Goal: Task Accomplishment & Management: Complete application form

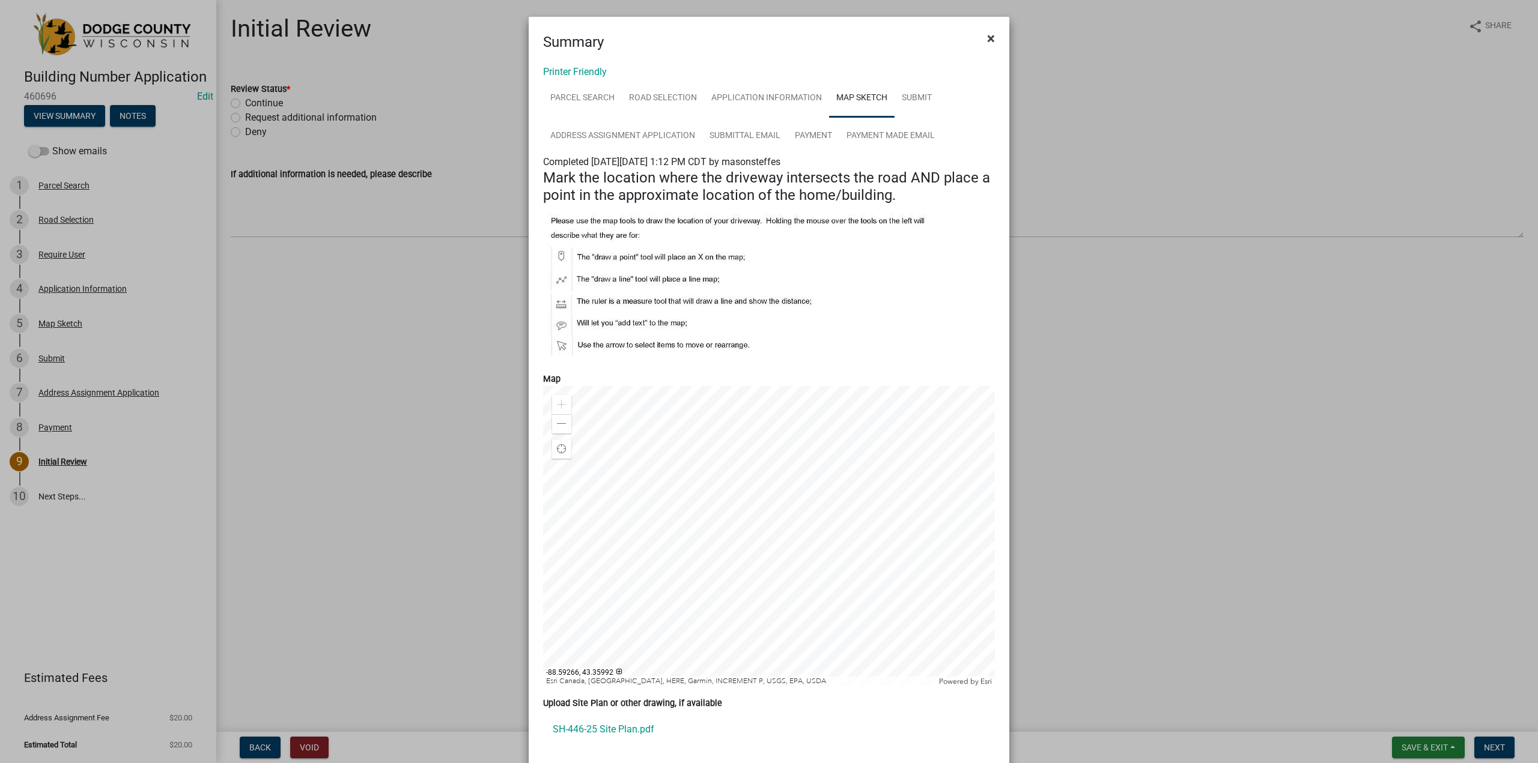
click at [987, 40] on span "×" at bounding box center [991, 38] width 8 height 17
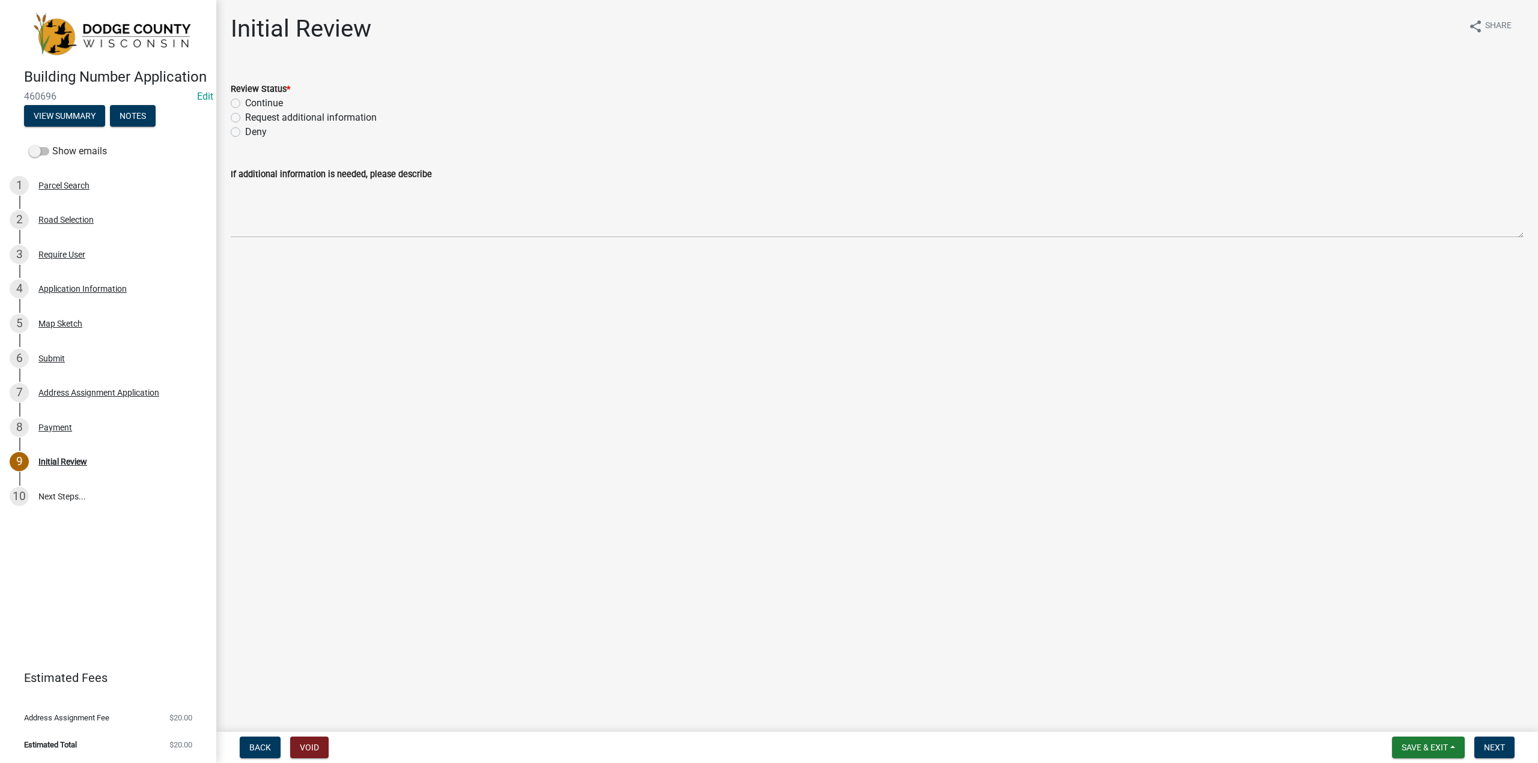
click at [245, 100] on label "Continue" at bounding box center [264, 103] width 38 height 14
click at [245, 100] on input "Continue" at bounding box center [249, 100] width 8 height 8
radio input "true"
click at [1493, 745] on span "Next" at bounding box center [1493, 748] width 21 height 10
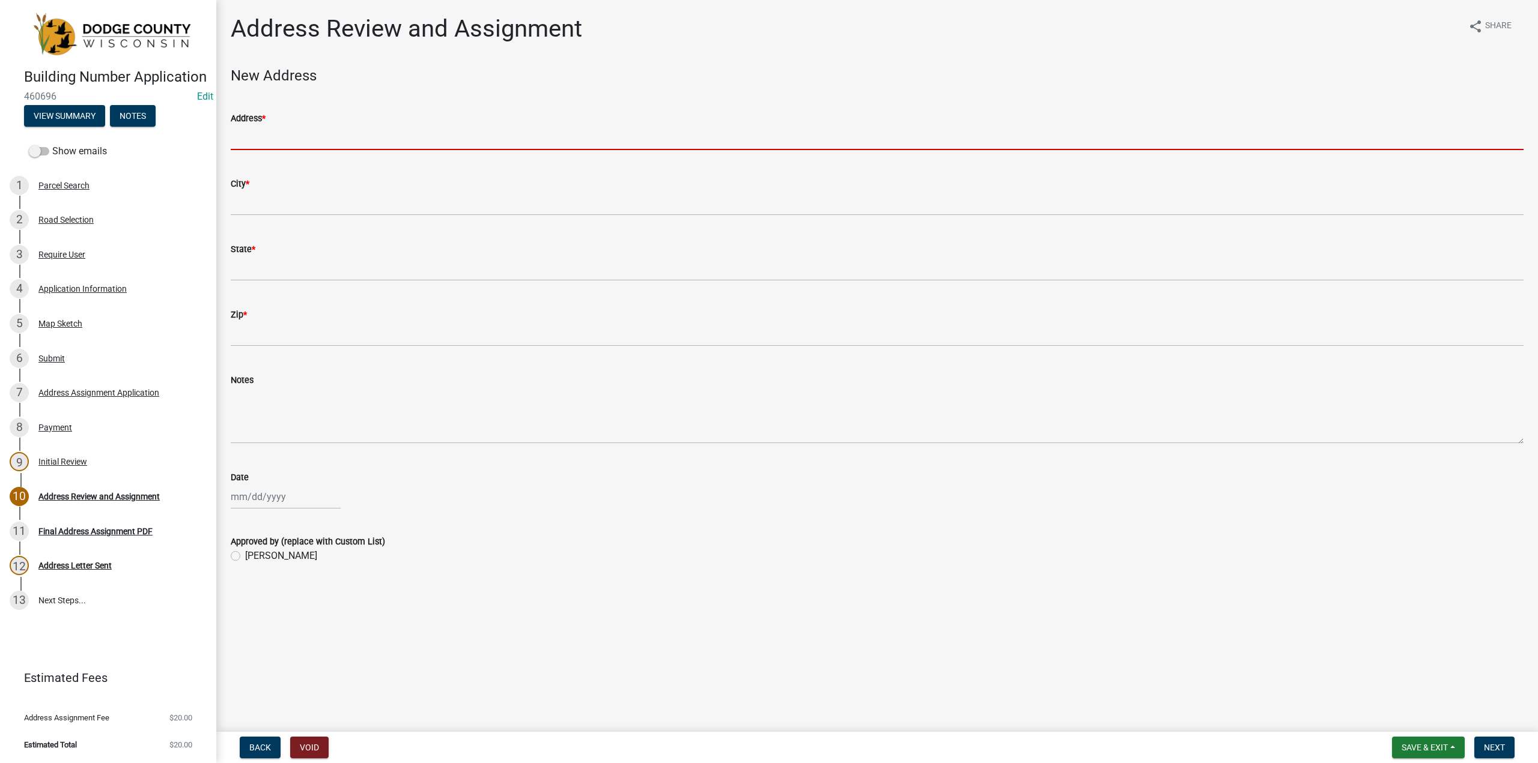
click at [247, 133] on input "Address *" at bounding box center [877, 138] width 1292 height 25
click at [243, 134] on input "Address *" at bounding box center [877, 138] width 1292 height 25
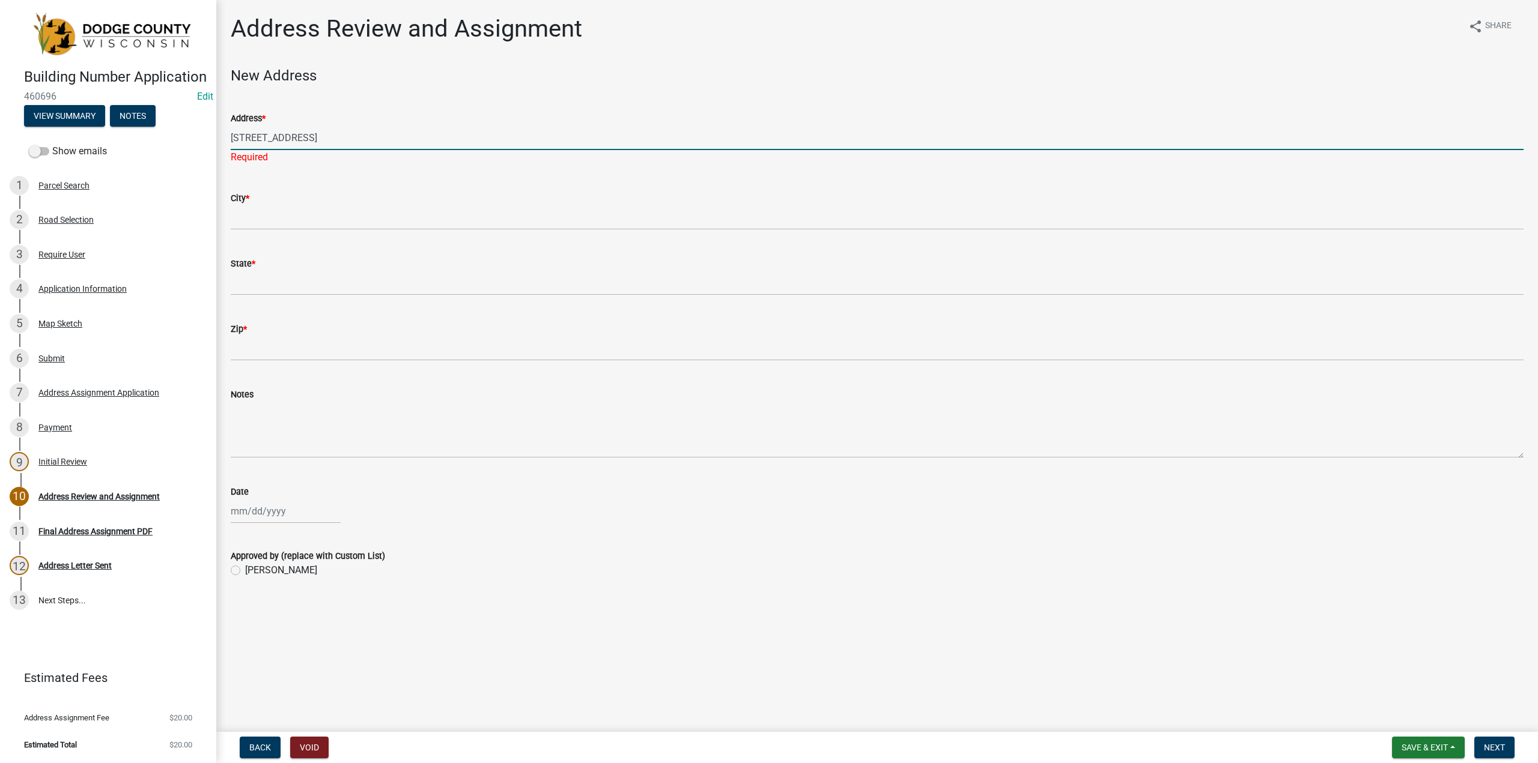
type input "[STREET_ADDRESS]"
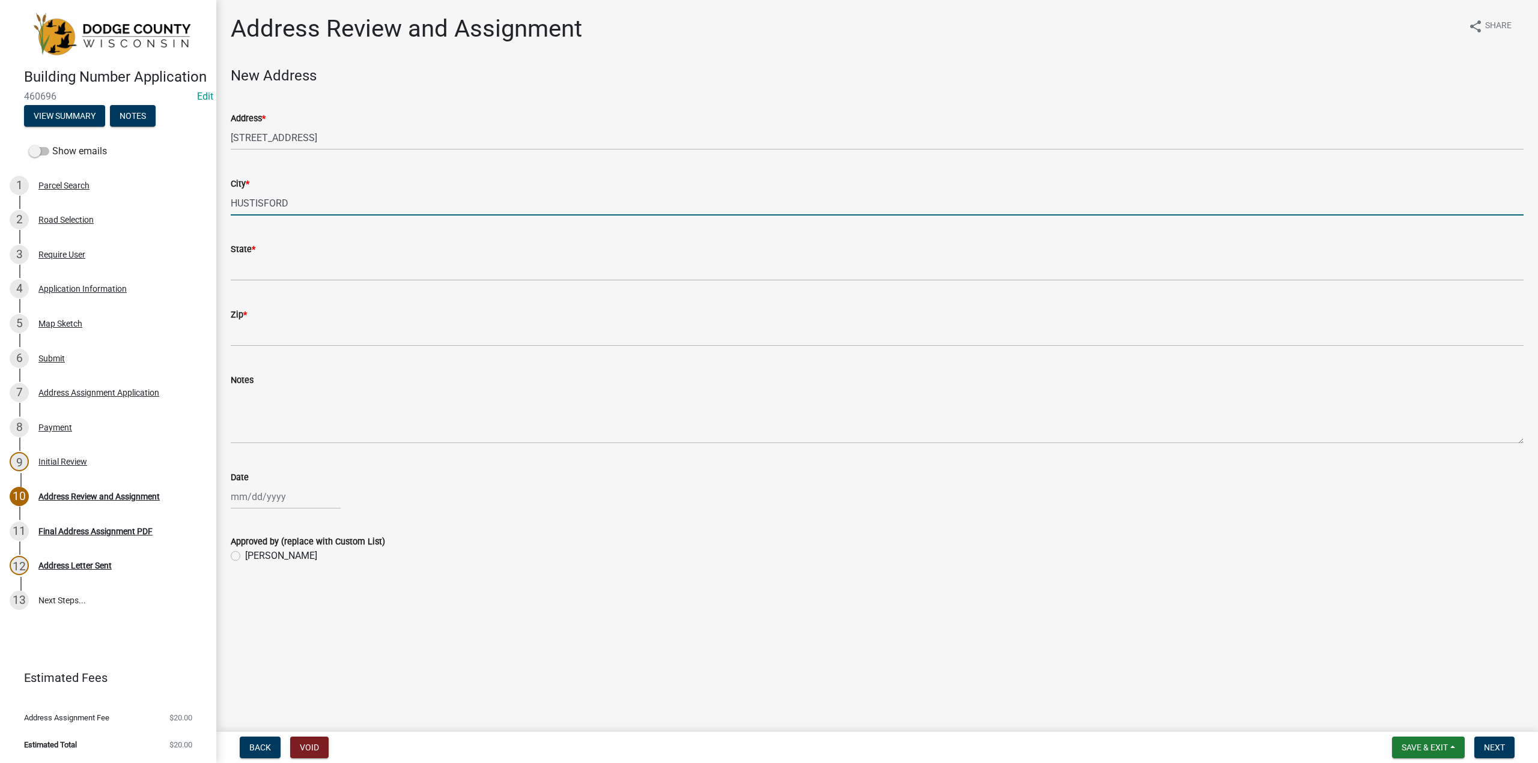
type input "HUSTISFORD"
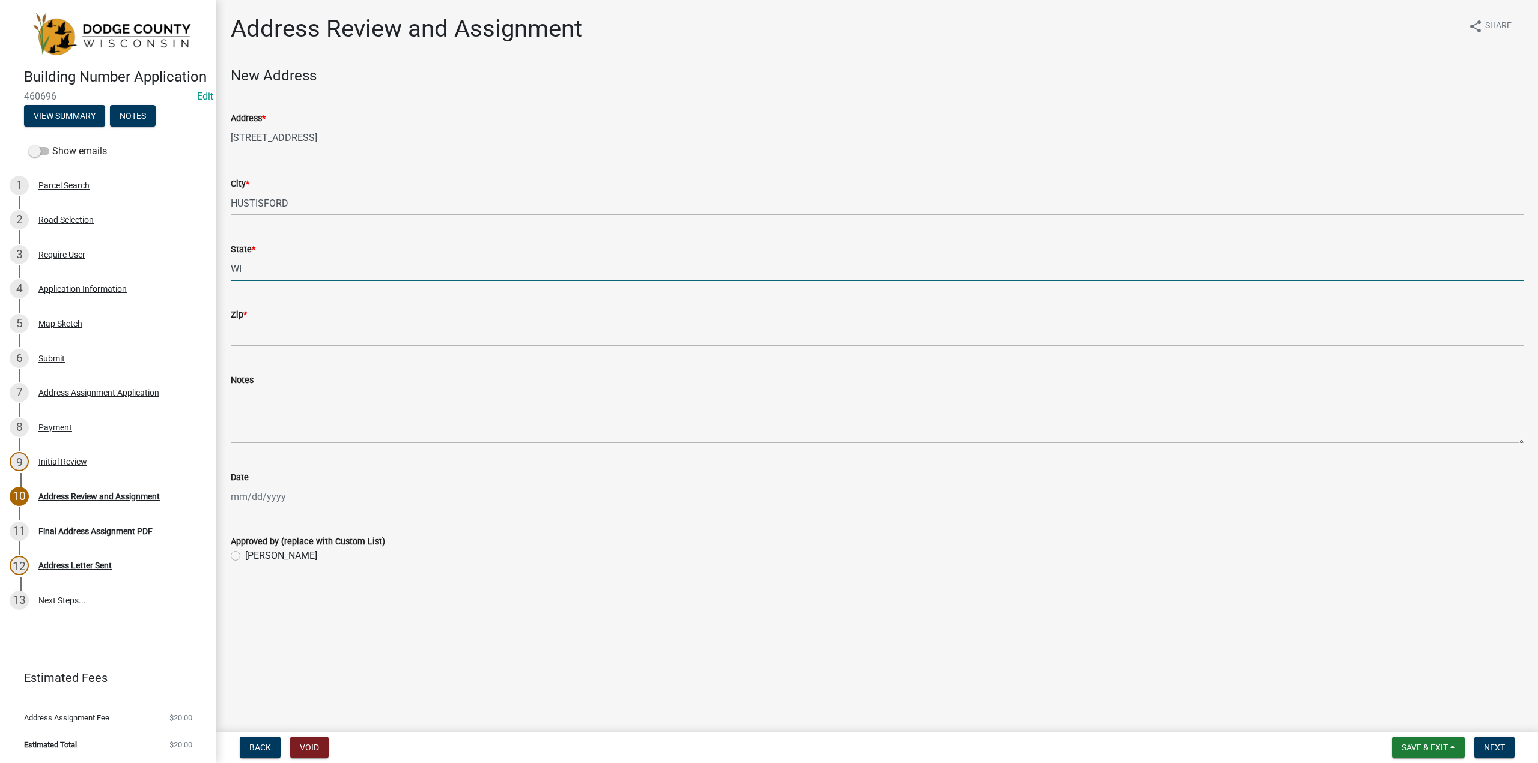
type input "WI"
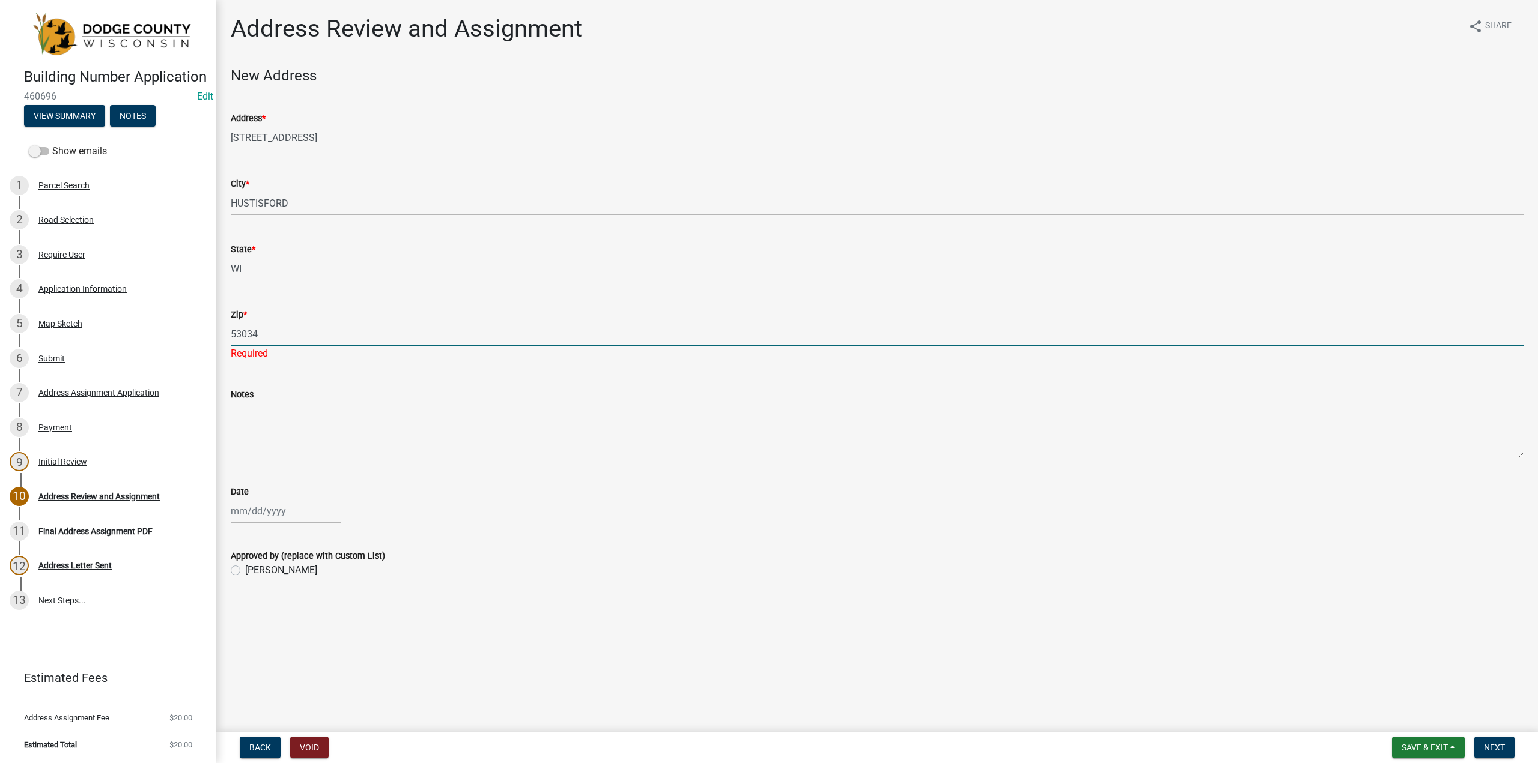
type input "53034"
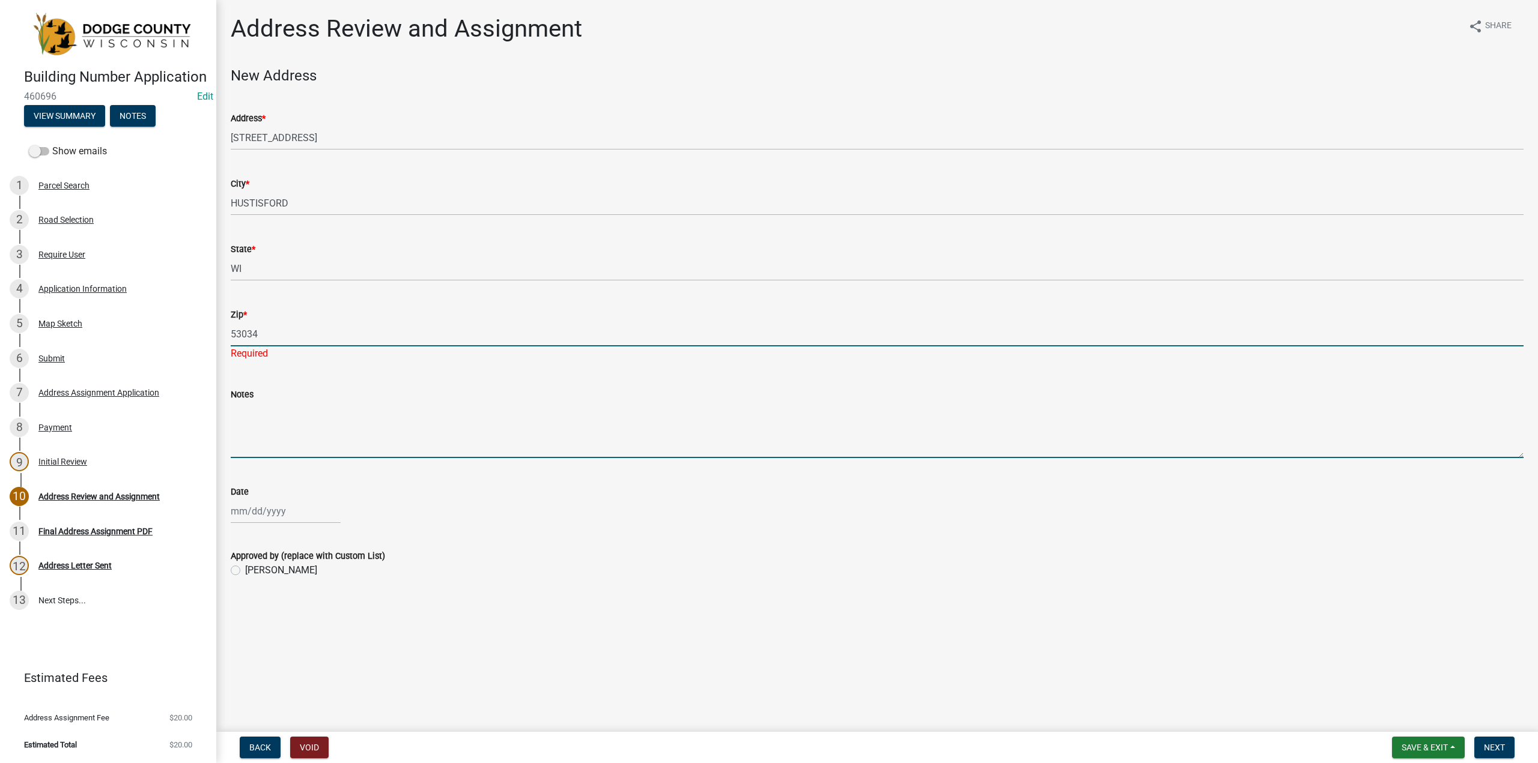
click at [292, 413] on textarea "Notes" at bounding box center [877, 430] width 1292 height 56
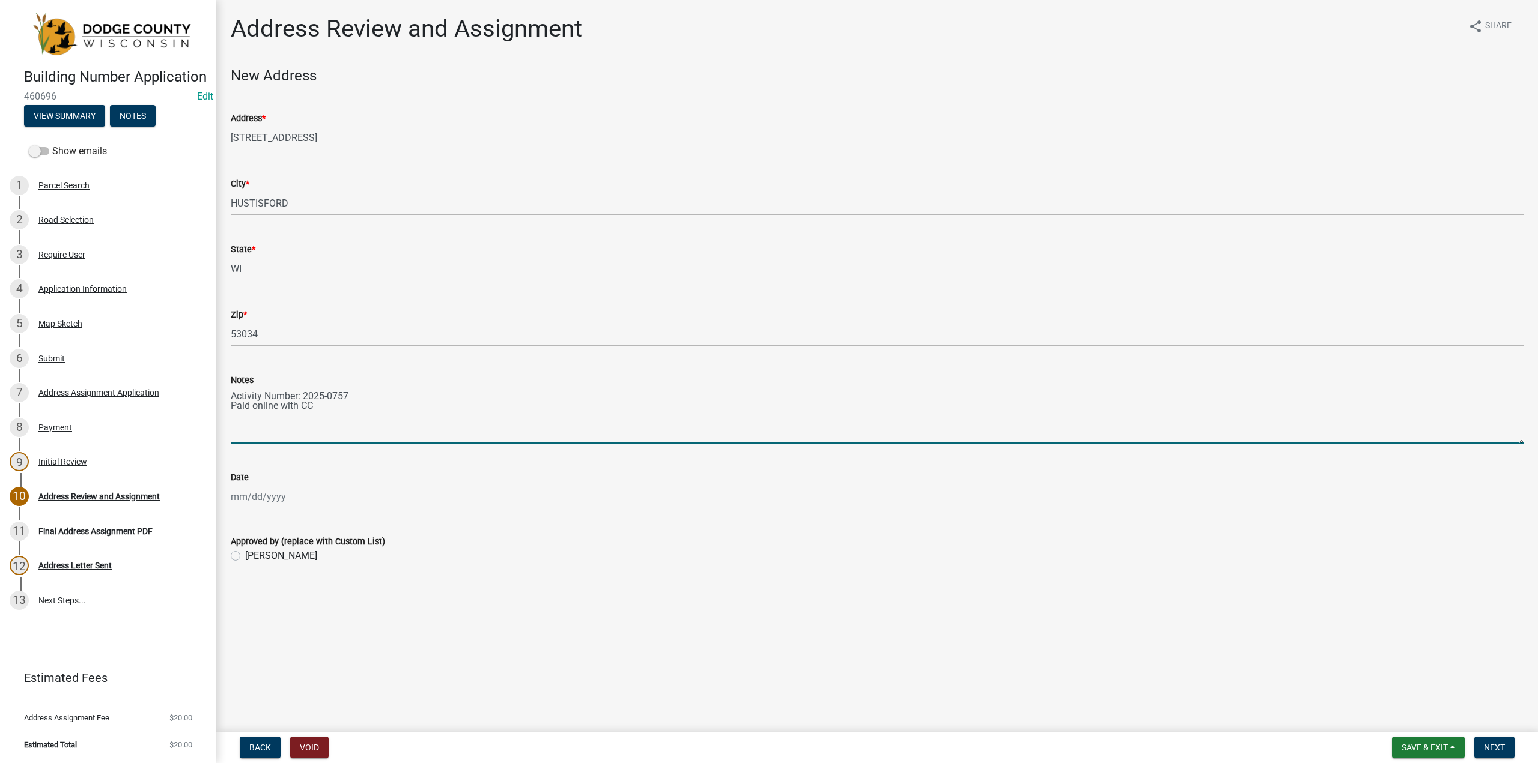
type textarea "Activity Number: 2025-0757 Paid online with CC"
click at [283, 496] on div at bounding box center [286, 497] width 110 height 25
select select "8"
select select "2025"
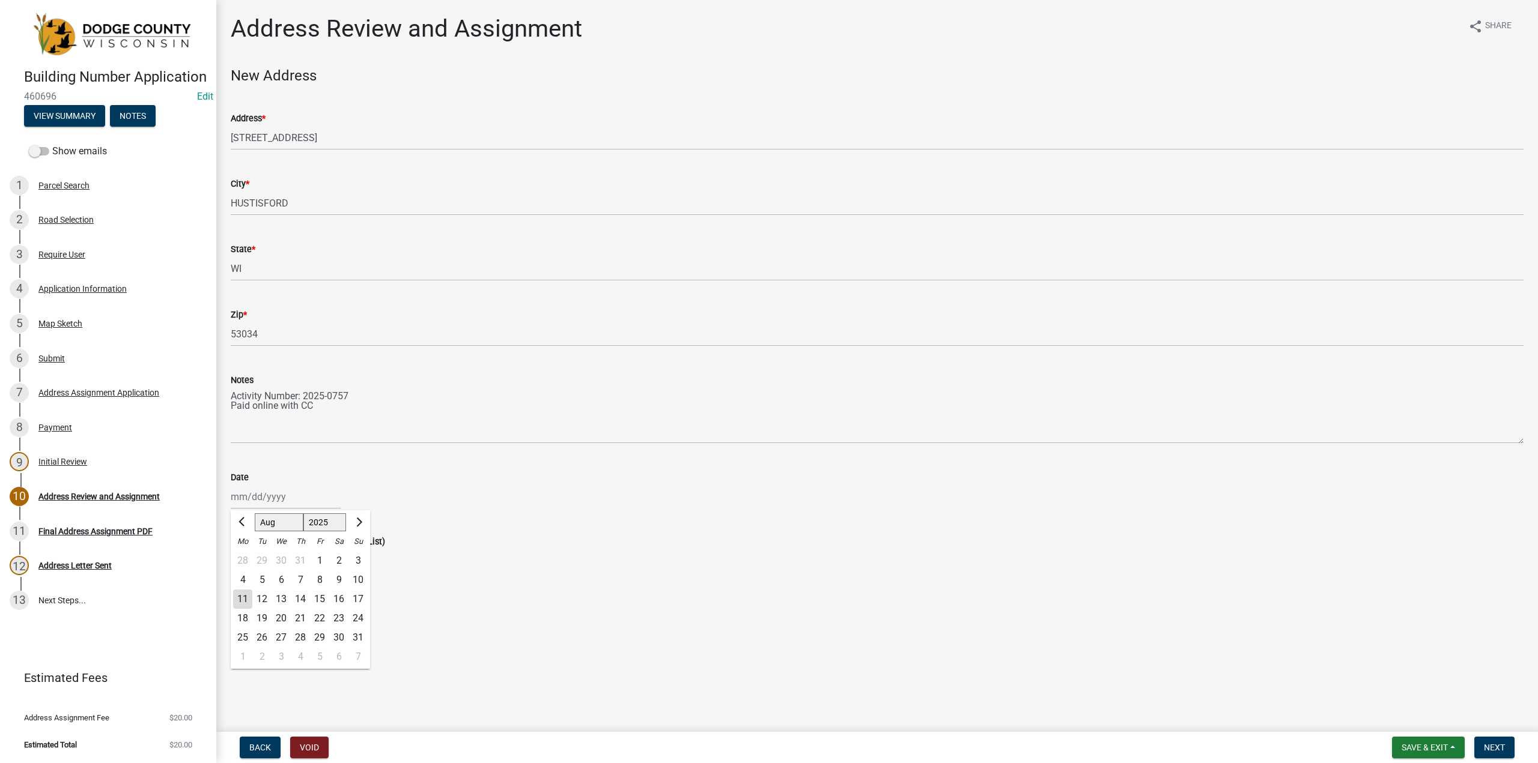
click at [245, 602] on div "11" at bounding box center [242, 599] width 19 height 19
type input "[DATE]"
click at [245, 553] on label "[PERSON_NAME]" at bounding box center [281, 556] width 72 height 14
click at [245, 553] on input "[PERSON_NAME]" at bounding box center [249, 553] width 8 height 8
radio input "true"
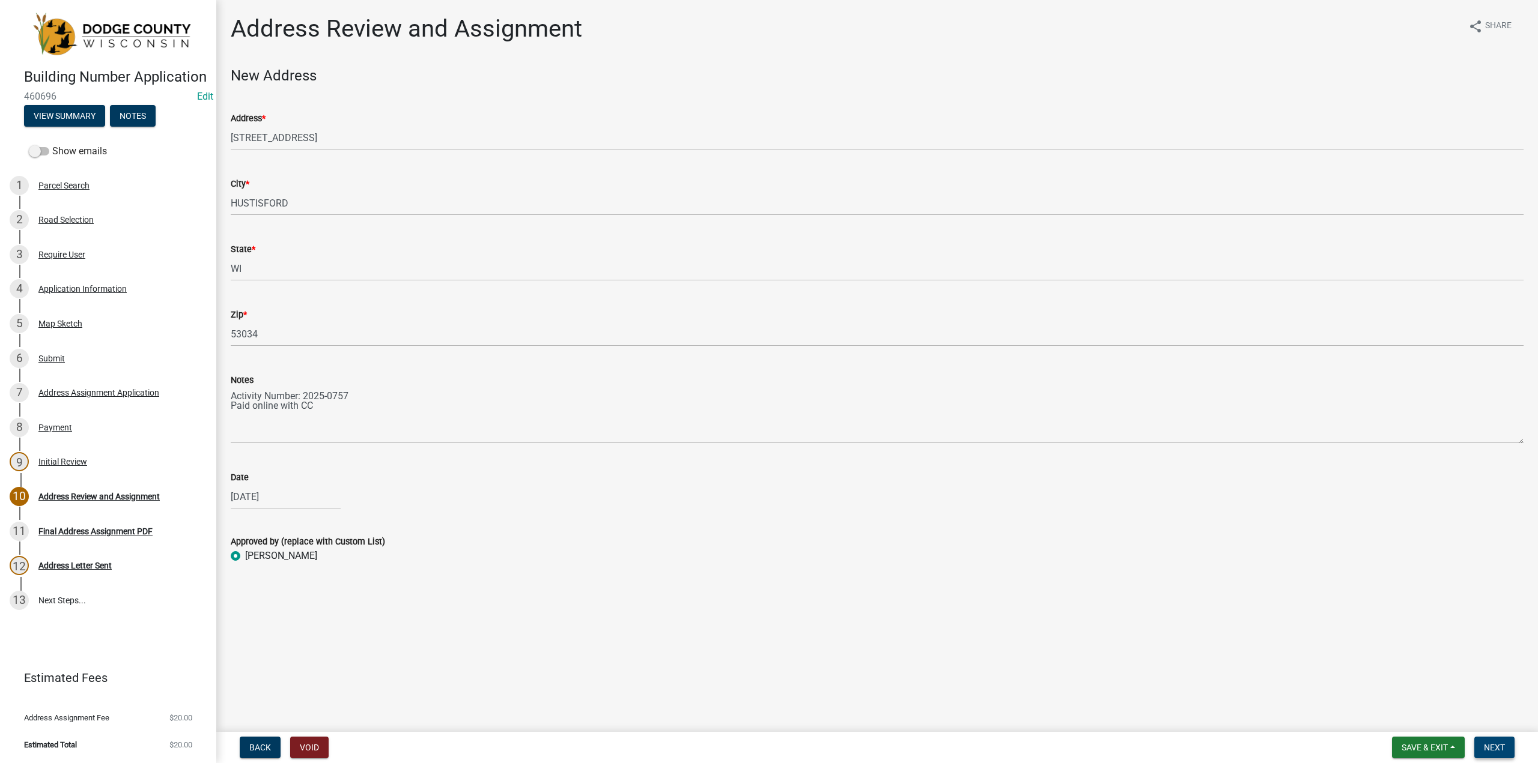
click at [1501, 747] on span "Next" at bounding box center [1493, 748] width 21 height 10
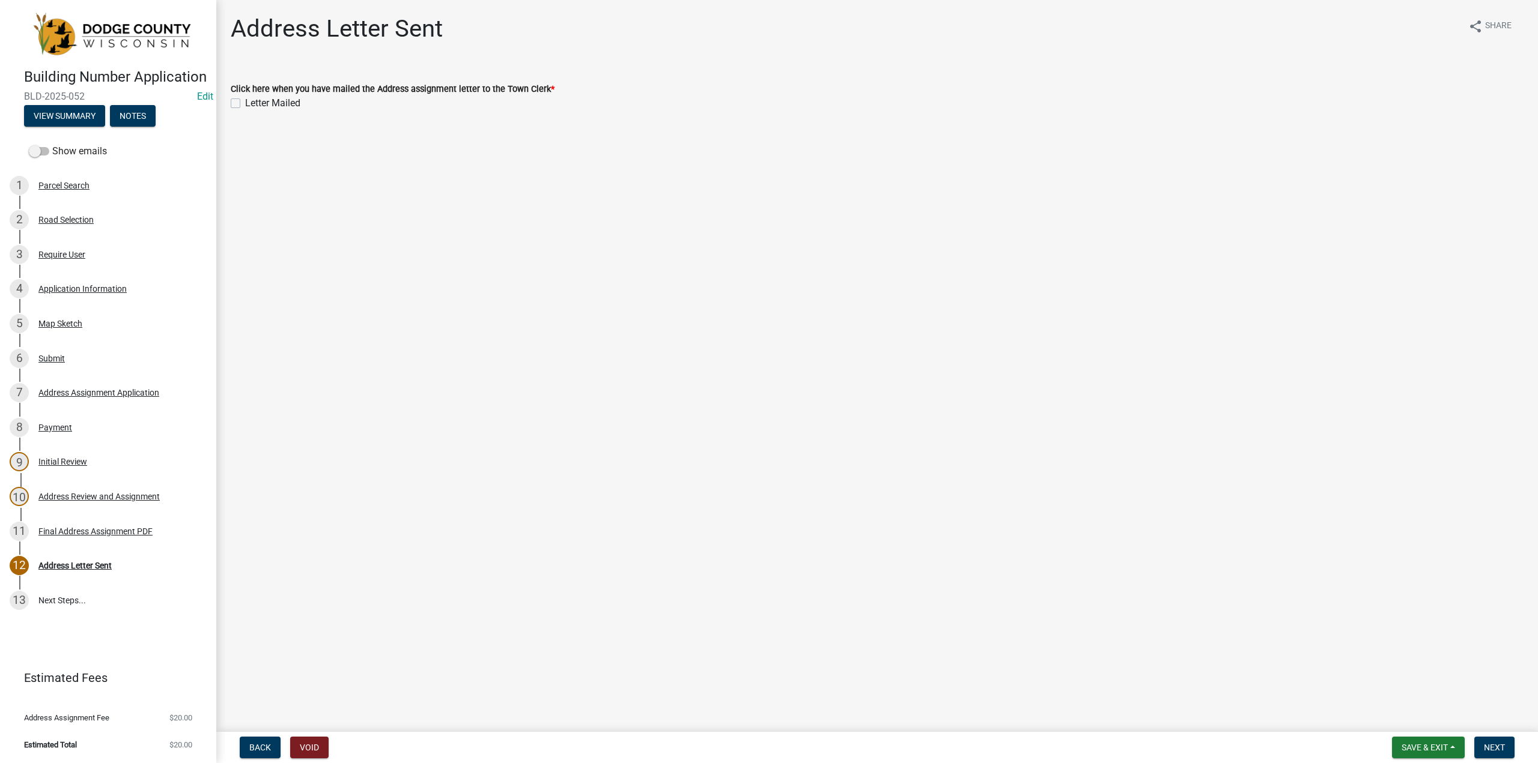
click at [245, 102] on label "Letter Mailed" at bounding box center [272, 103] width 55 height 14
click at [245, 102] on input "Letter Mailed" at bounding box center [249, 100] width 8 height 8
checkbox input "true"
click at [1492, 746] on span "Next" at bounding box center [1493, 748] width 21 height 10
